Goal: Task Accomplishment & Management: Complete application form

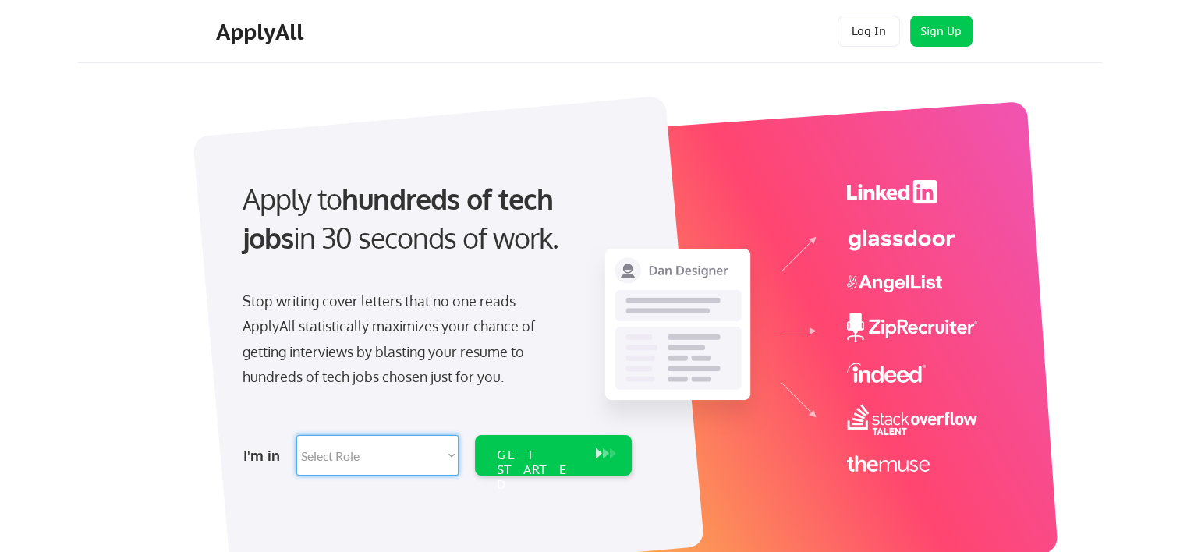
click at [449, 455] on select "Select Role Software Engineering Product Management Customer Success Sales UI/U…" at bounding box center [377, 455] width 162 height 41
select select ""hr_recruiting""
click at [296, 435] on select "Select Role Software Engineering Product Management Customer Success Sales UI/U…" at bounding box center [377, 455] width 162 height 41
select select ""hr_recruiting""
click at [561, 450] on div "GET STARTED" at bounding box center [538, 470] width 83 height 45
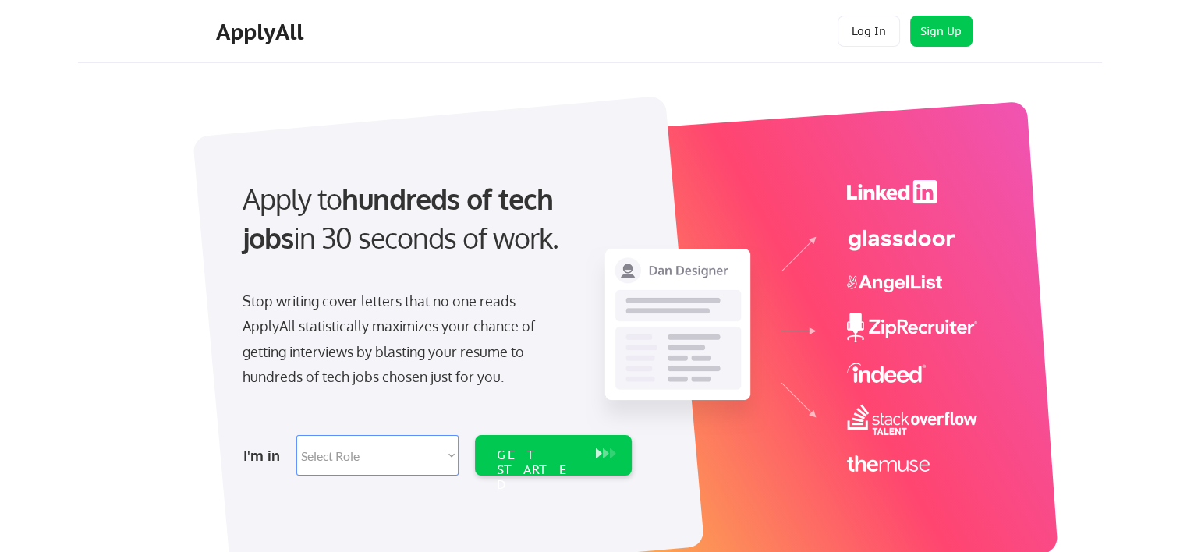
select select ""hr_recruiting""
